Goal: Task Accomplishment & Management: Manage account settings

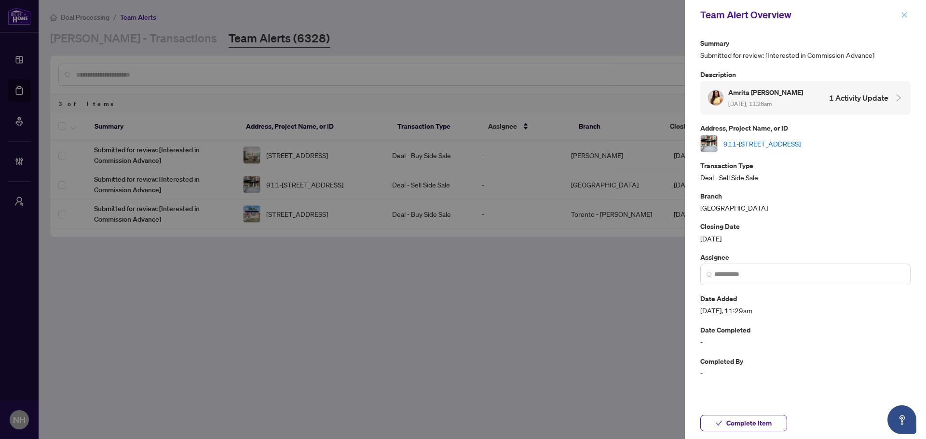
click at [900, 14] on button "button" at bounding box center [904, 15] width 13 height 12
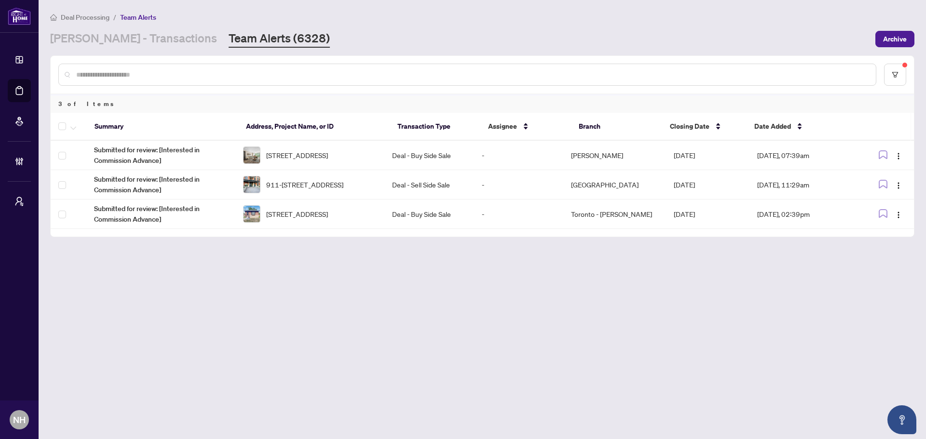
drag, startPoint x: 126, startPoint y: 30, endPoint x: 140, endPoint y: 54, distance: 28.1
click at [126, 30] on link "[PERSON_NAME] - Transactions" at bounding box center [133, 38] width 167 height 17
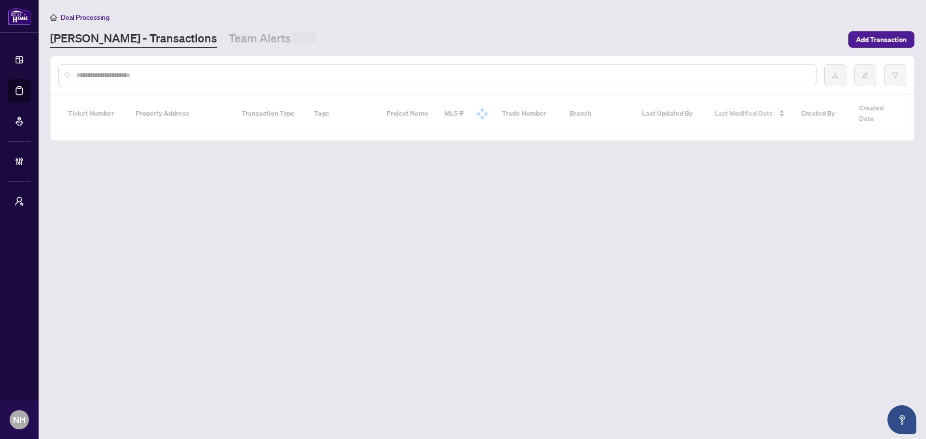
click at [150, 74] on input "text" at bounding box center [442, 75] width 732 height 11
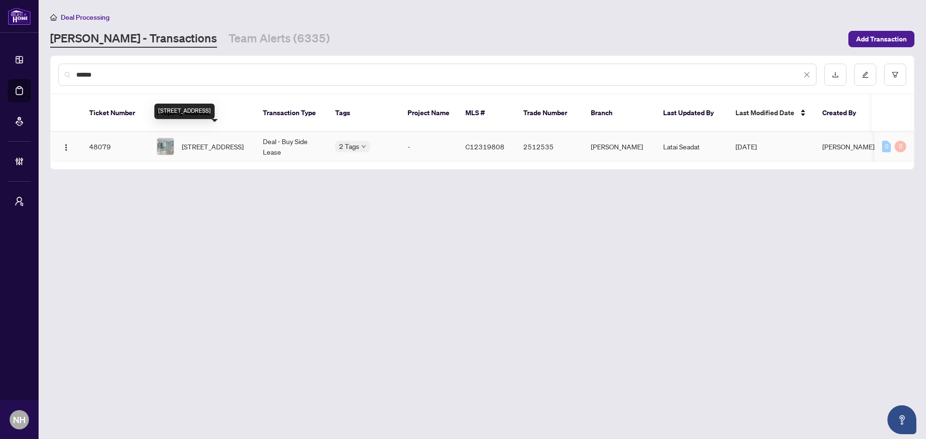
type input "******"
click at [208, 141] on span "303-85 Queens Wharf Rd, Toronto, Ontario M5V 0J9, Canada" at bounding box center [213, 146] width 62 height 11
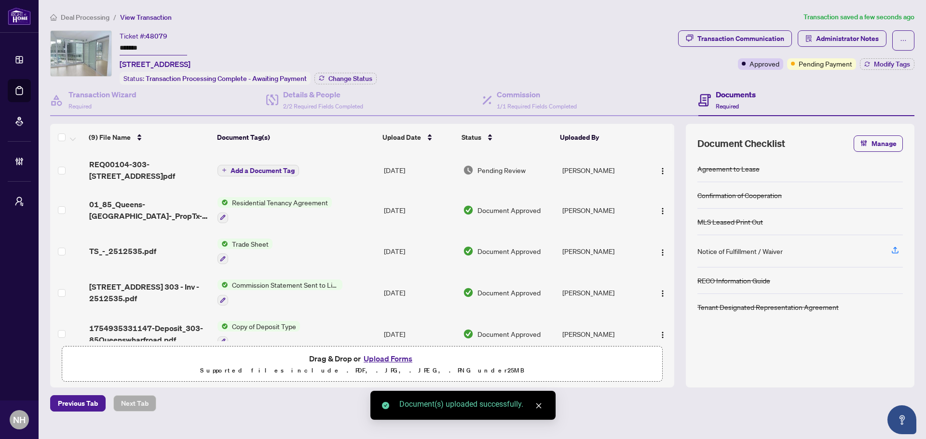
click at [262, 169] on span "Add a Document Tag" at bounding box center [263, 170] width 64 height 7
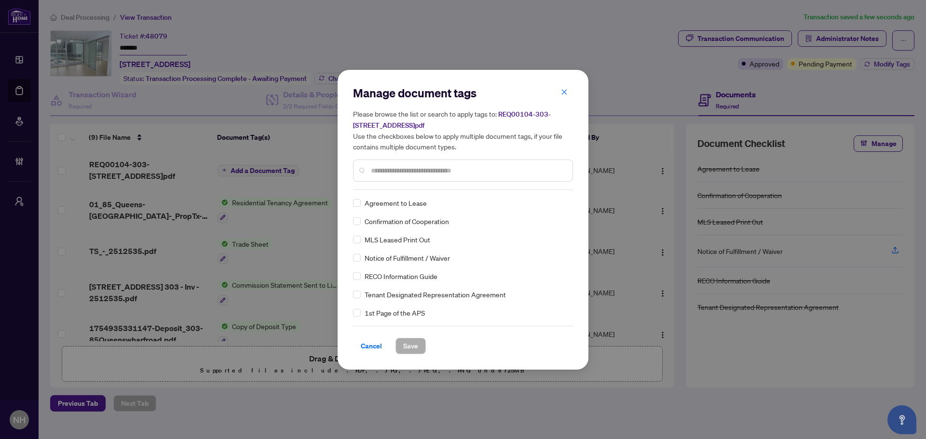
click at [372, 174] on input "text" at bounding box center [468, 170] width 194 height 11
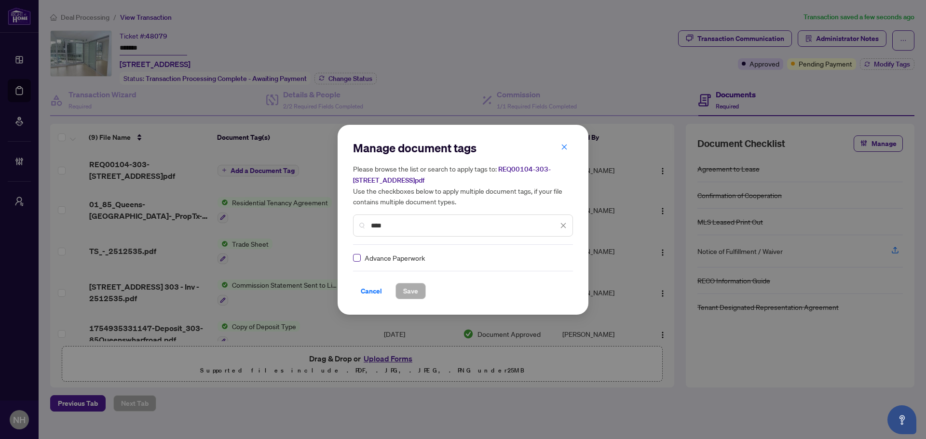
type input "****"
click at [553, 257] on img at bounding box center [553, 258] width 10 height 10
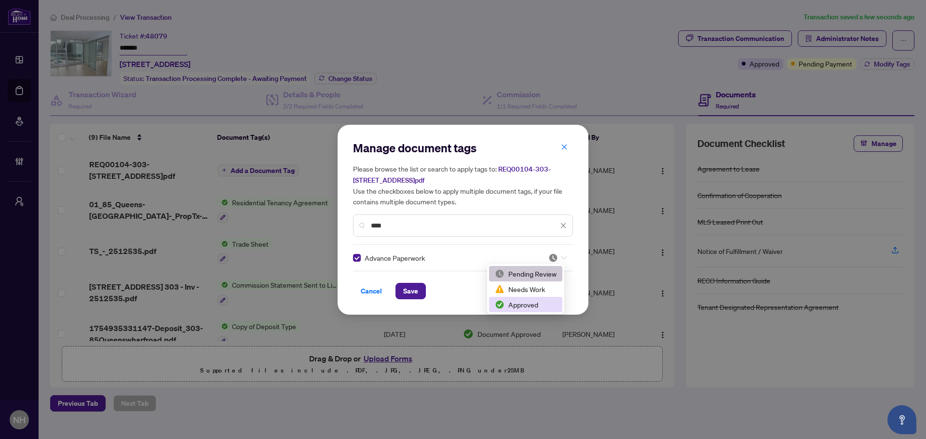
click at [526, 304] on div "Approved" at bounding box center [526, 305] width 62 height 11
click at [413, 293] on span "Save" at bounding box center [410, 291] width 15 height 15
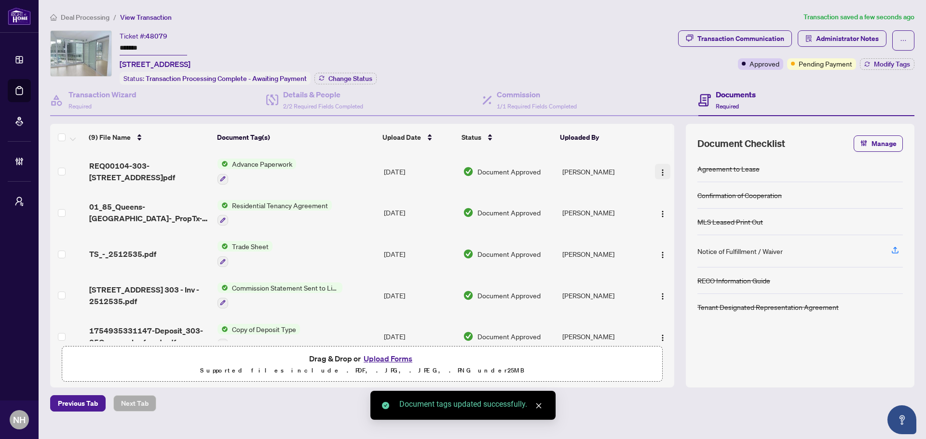
click at [659, 169] on img "button" at bounding box center [663, 173] width 8 height 8
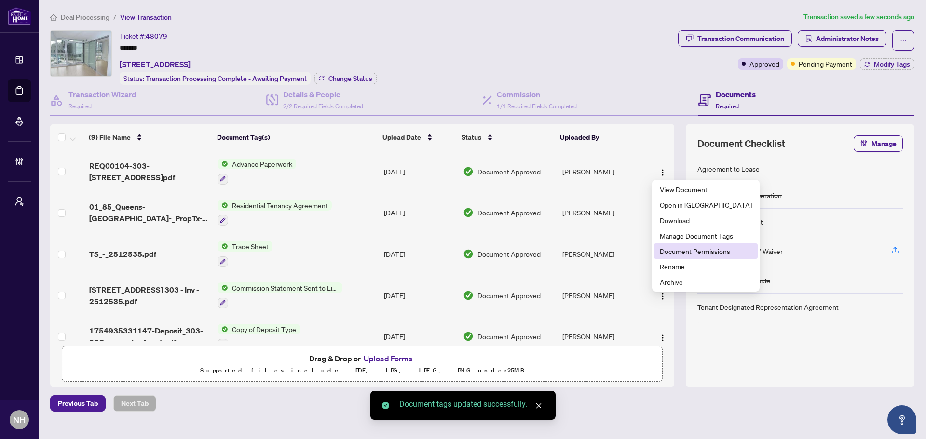
click at [705, 247] on span "Document Permissions" at bounding box center [706, 251] width 92 height 11
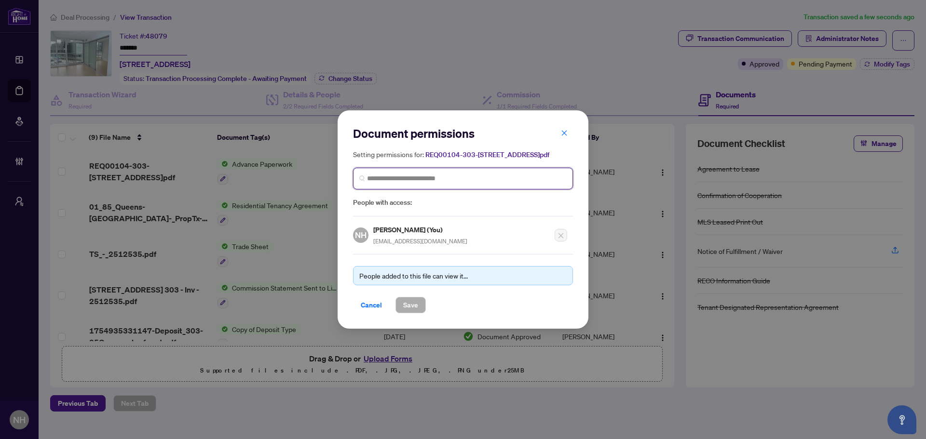
click at [427, 184] on input "search" at bounding box center [467, 179] width 200 height 10
type input "*****"
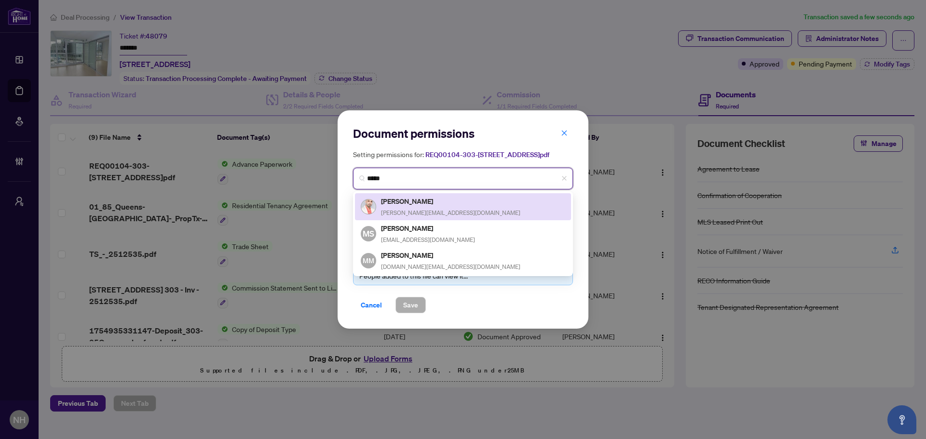
click at [442, 214] on div "Mihai Astefanoaia mihai@mihaiestate.ca" at bounding box center [463, 207] width 205 height 22
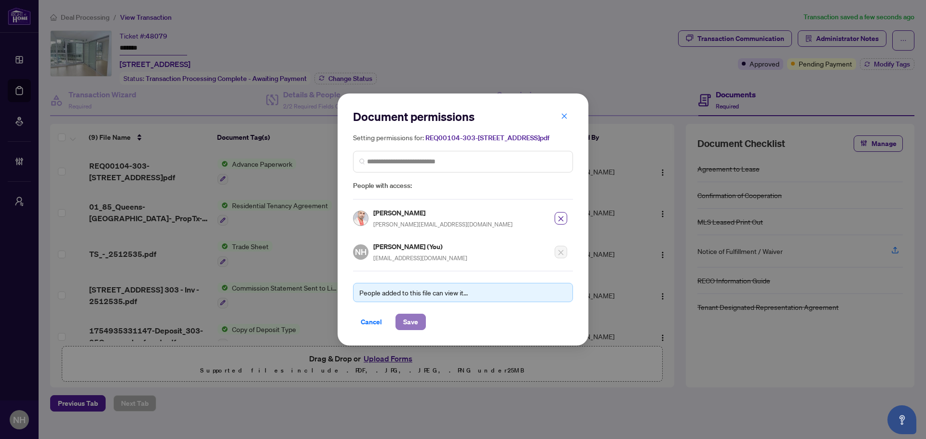
click at [418, 330] on button "Save" at bounding box center [411, 322] width 30 height 16
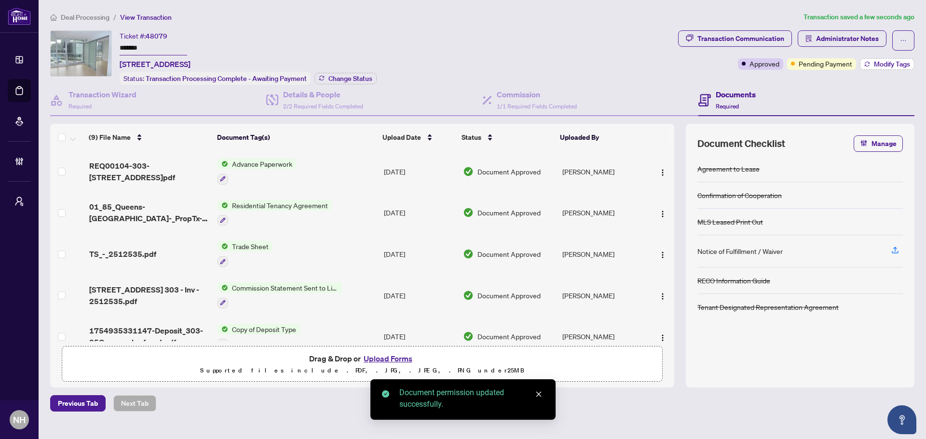
click at [873, 62] on button "Modify Tags" at bounding box center [887, 64] width 55 height 12
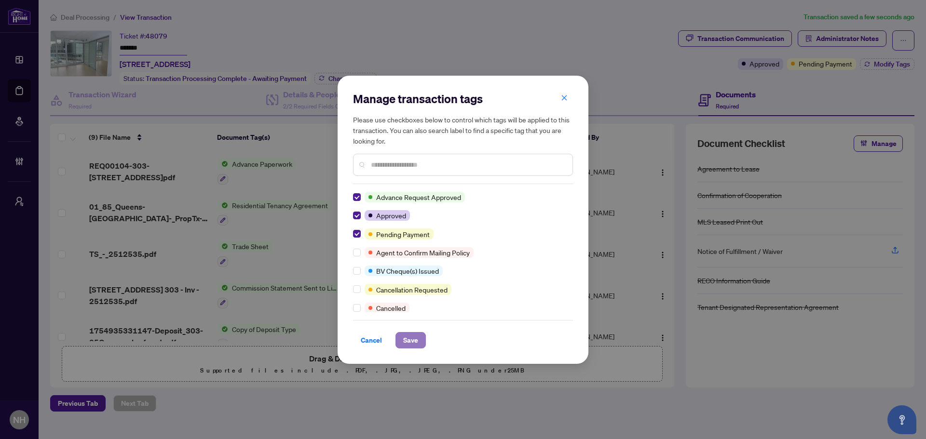
click at [411, 337] on span "Save" at bounding box center [410, 340] width 15 height 15
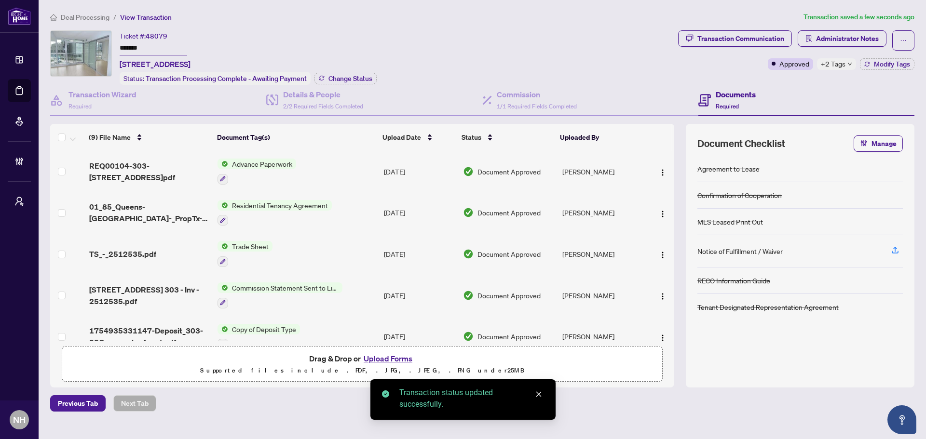
drag, startPoint x: 72, startPoint y: 14, endPoint x: 21, endPoint y: 41, distance: 57.2
click at [72, 14] on span "Deal Processing" at bounding box center [85, 17] width 49 height 9
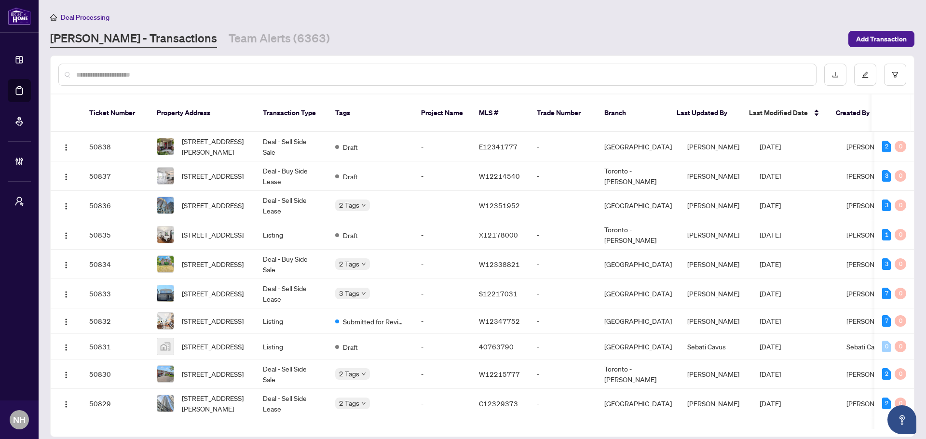
drag, startPoint x: 117, startPoint y: 39, endPoint x: 125, endPoint y: 53, distance: 16.2
click at [117, 39] on link "[PERSON_NAME] - Transactions" at bounding box center [133, 38] width 167 height 17
click at [128, 76] on input "text" at bounding box center [442, 74] width 732 height 11
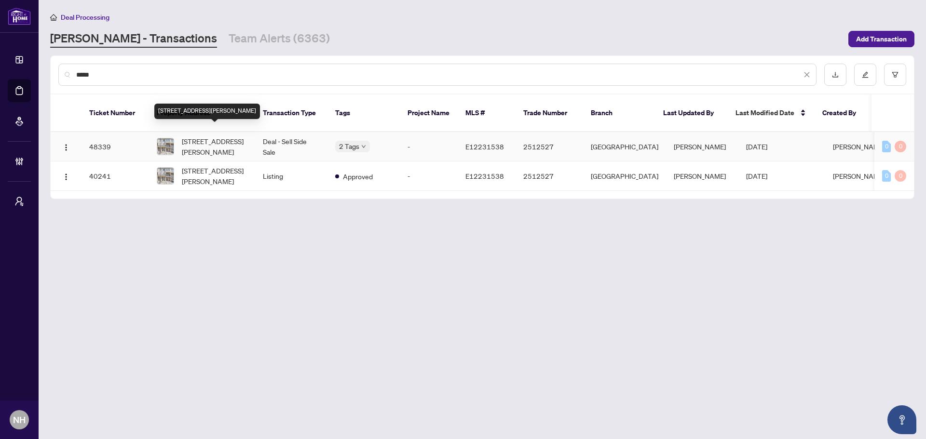
type input "*****"
click at [244, 139] on span "50 Ambereen Pl, Clarington, Ontario L1C 7H5, Canada" at bounding box center [215, 146] width 66 height 21
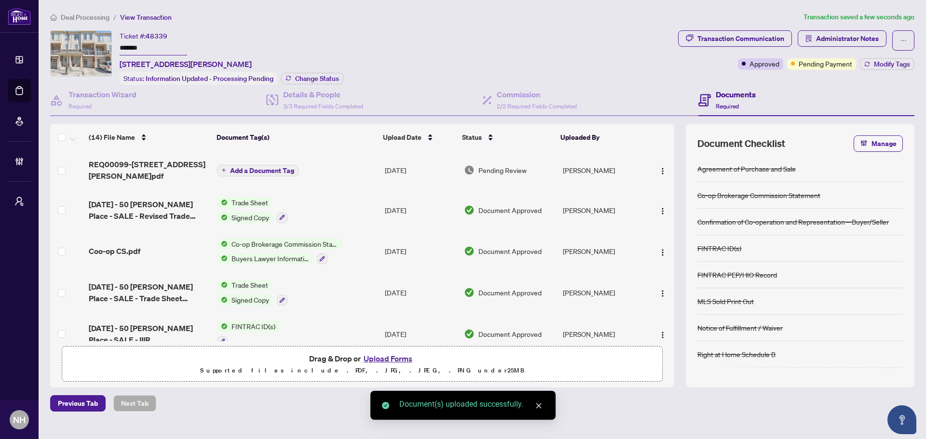
click at [265, 171] on span "Add a Document Tag" at bounding box center [262, 170] width 64 height 7
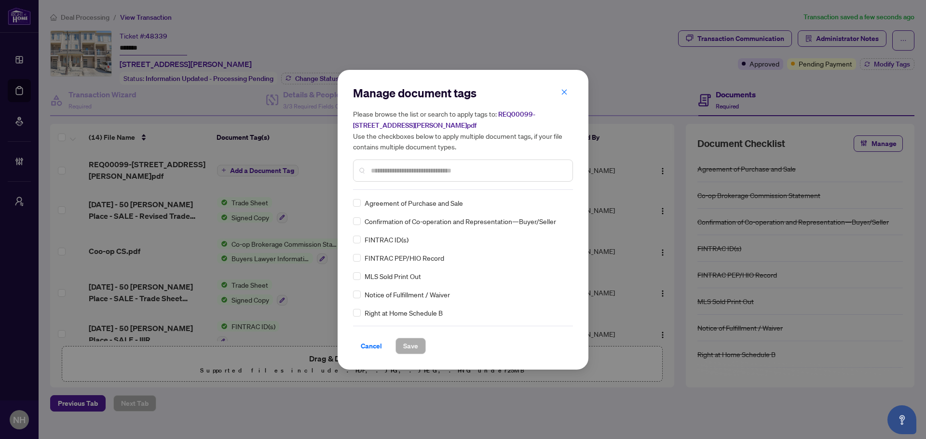
click at [372, 172] on input "text" at bounding box center [468, 170] width 194 height 11
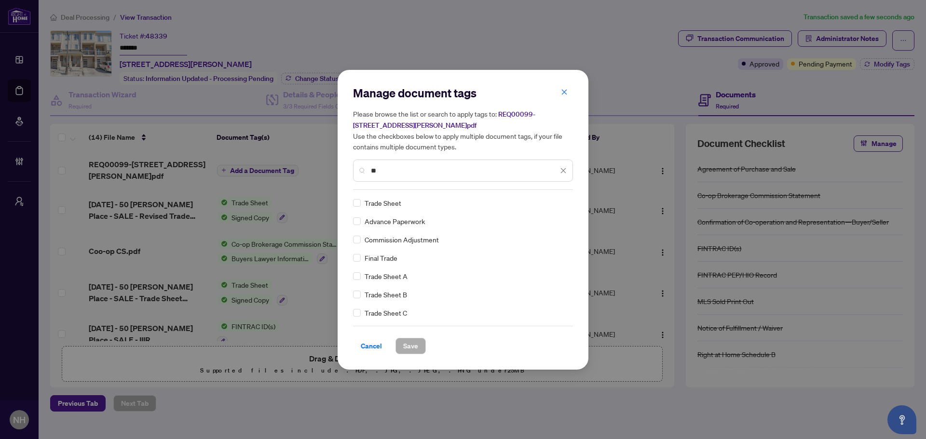
type input "**"
click at [361, 220] on div "Advance Paperwork" at bounding box center [460, 221] width 214 height 11
click at [557, 202] on div at bounding box center [557, 203] width 18 height 10
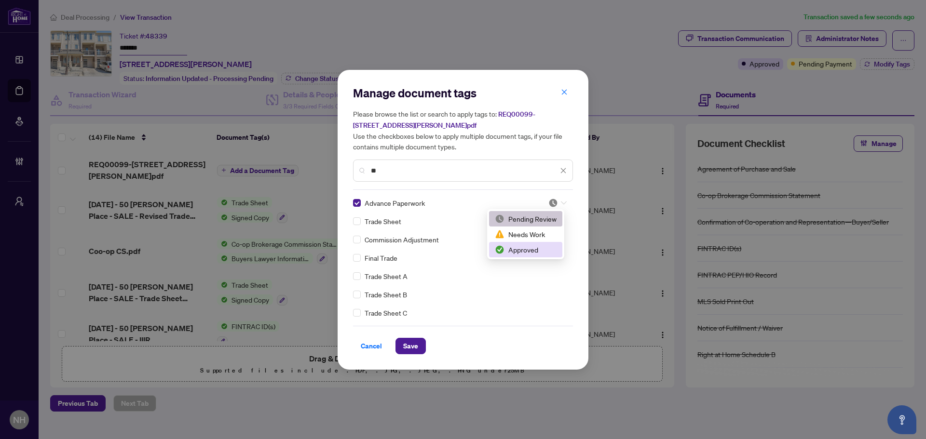
click at [514, 248] on div "Approved" at bounding box center [526, 250] width 62 height 11
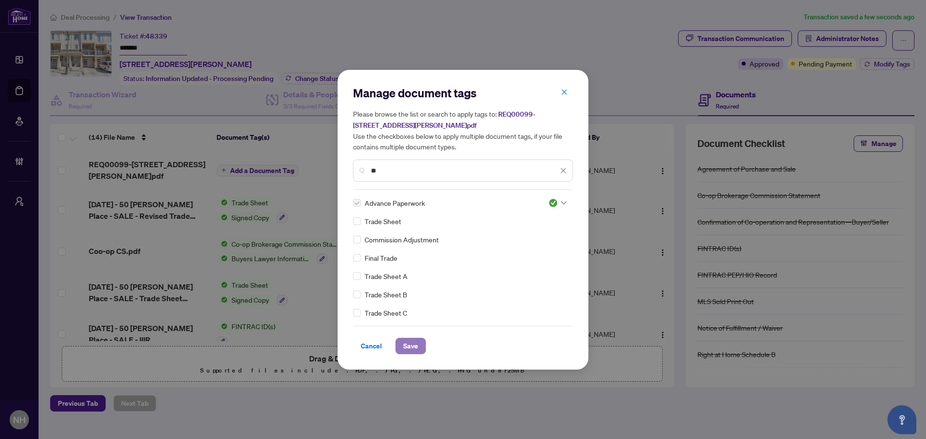
click at [416, 344] on span "Save" at bounding box center [410, 346] width 15 height 15
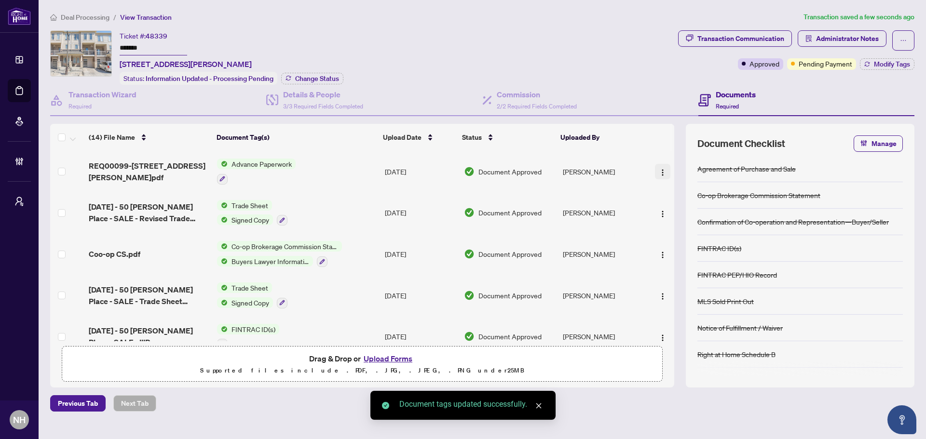
click at [659, 170] on img "button" at bounding box center [663, 173] width 8 height 8
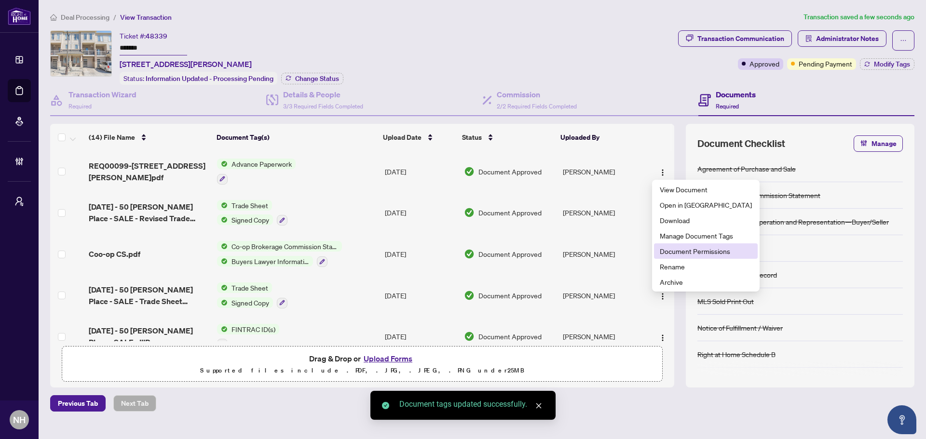
click at [697, 248] on span "Document Permissions" at bounding box center [706, 251] width 92 height 11
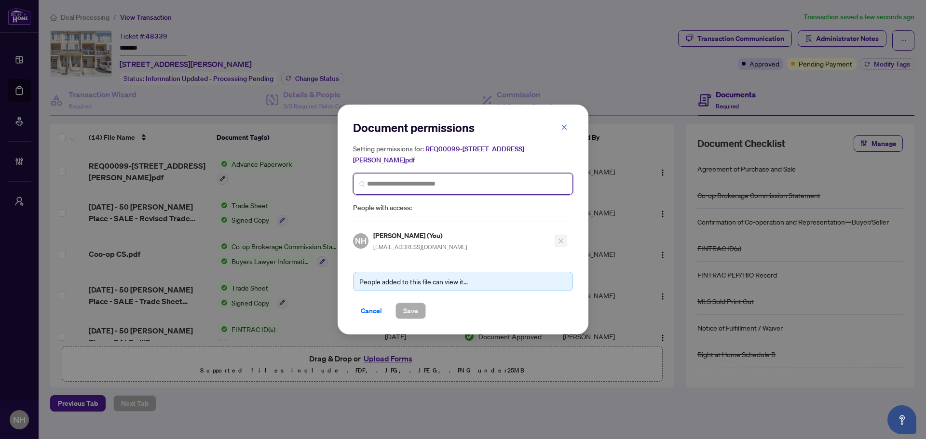
click at [384, 180] on input "search" at bounding box center [467, 184] width 200 height 10
type input "*****"
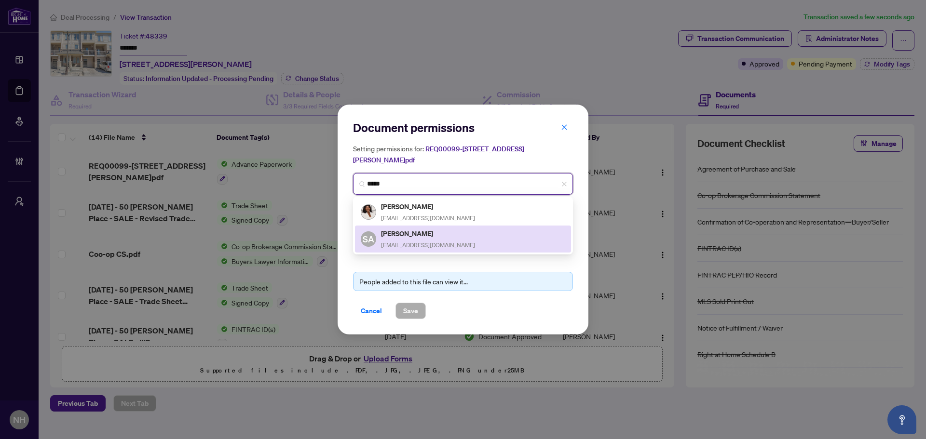
click at [416, 243] on span "newcondos4u@gmail.com" at bounding box center [428, 245] width 94 height 7
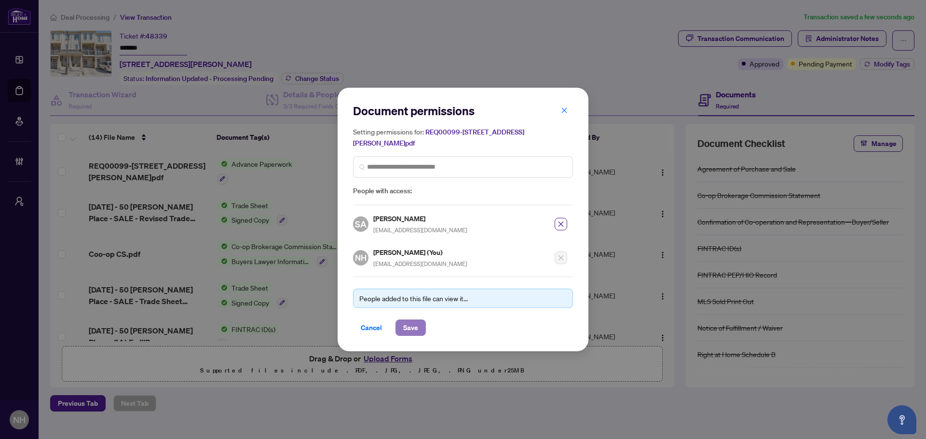
click at [405, 322] on span "Save" at bounding box center [410, 327] width 15 height 15
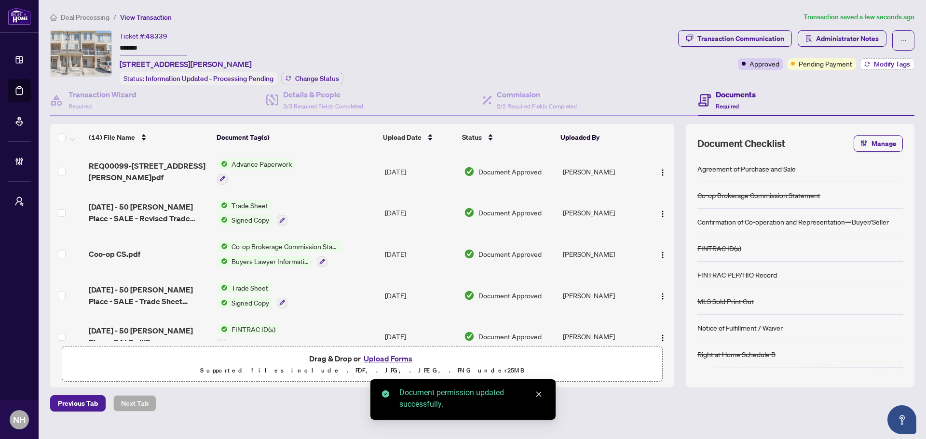
click at [886, 65] on span "Modify Tags" at bounding box center [892, 64] width 36 height 7
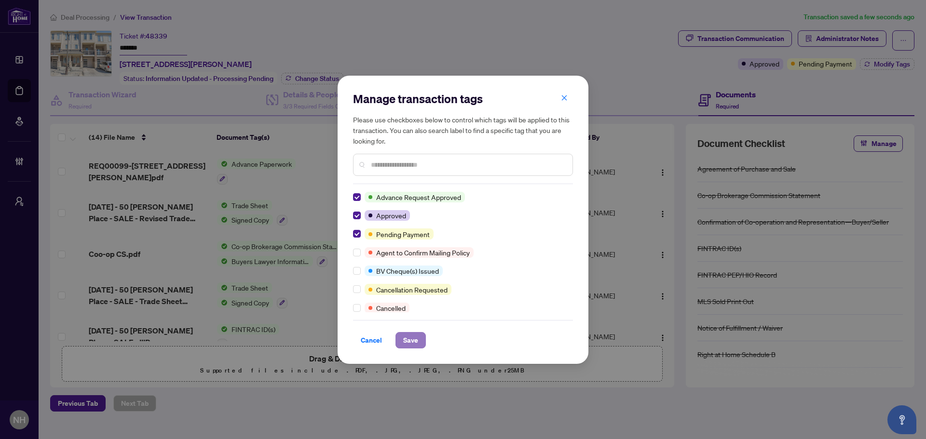
click at [412, 340] on span "Save" at bounding box center [410, 340] width 15 height 15
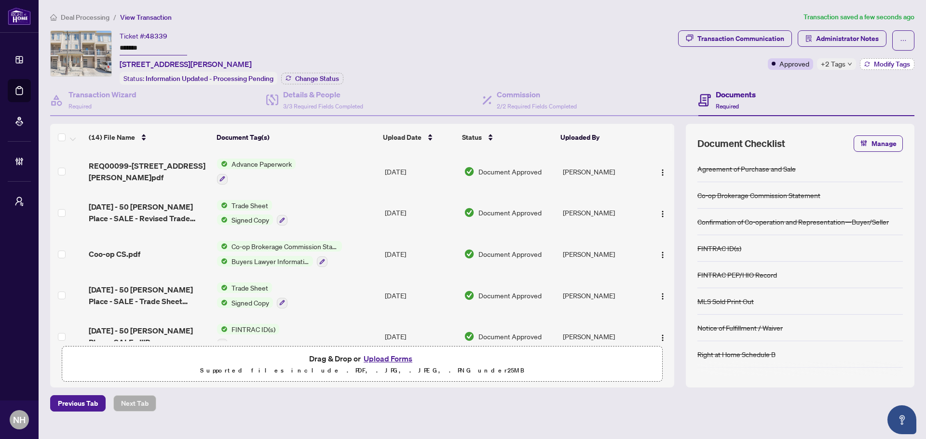
click at [873, 59] on button "Modify Tags" at bounding box center [887, 64] width 55 height 12
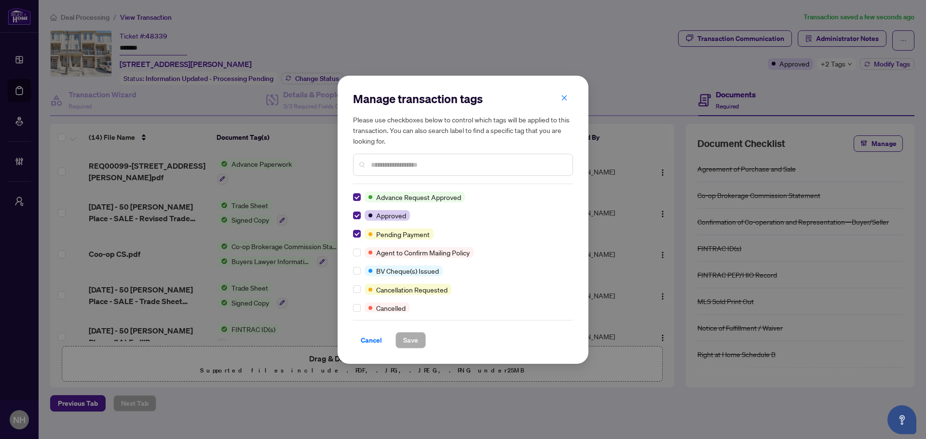
click at [625, 3] on div "Manage transaction tags Please use checkboxes below to control which tags will …" at bounding box center [463, 219] width 926 height 439
click at [565, 95] on icon "close" at bounding box center [564, 98] width 7 height 7
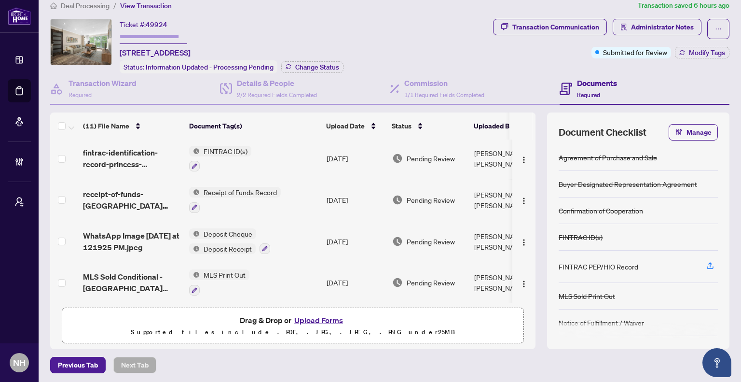
scroll to position [96, 0]
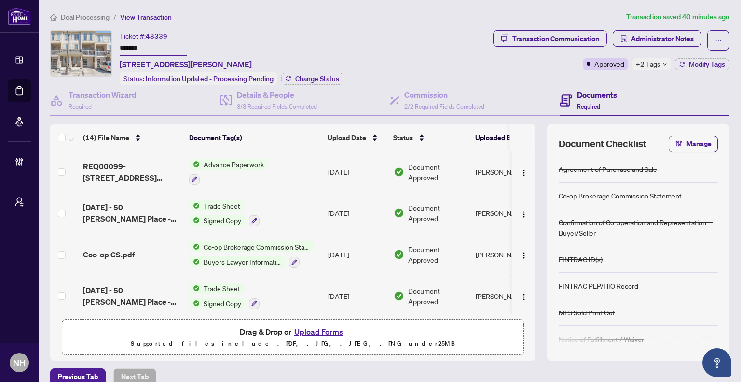
click at [90, 15] on span "Deal Processing" at bounding box center [85, 17] width 49 height 9
